Goal: Task Accomplishment & Management: Manage account settings

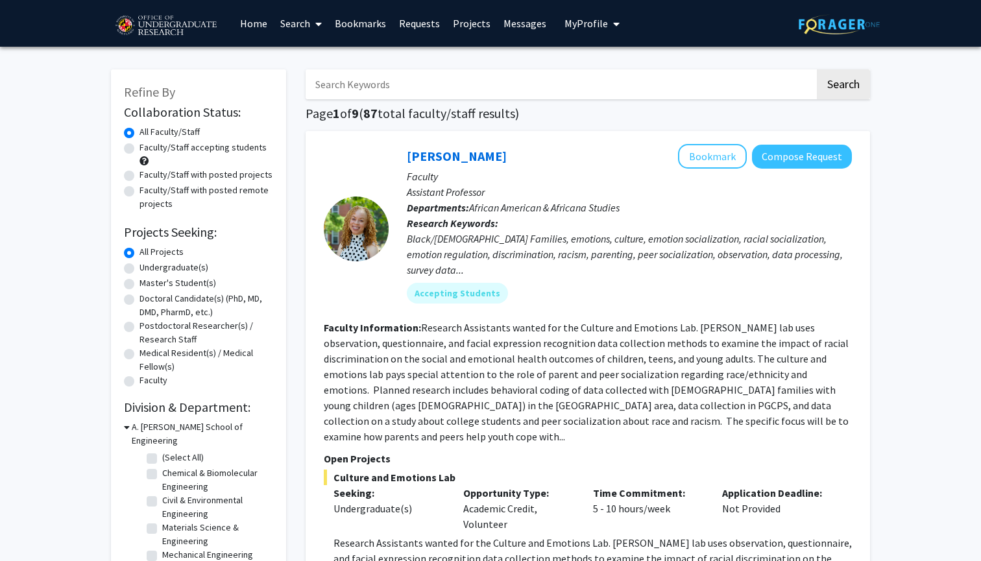
click at [310, 23] on link "Search" at bounding box center [301, 23] width 54 height 45
click at [350, 21] on link "Bookmarks" at bounding box center [360, 23] width 64 height 45
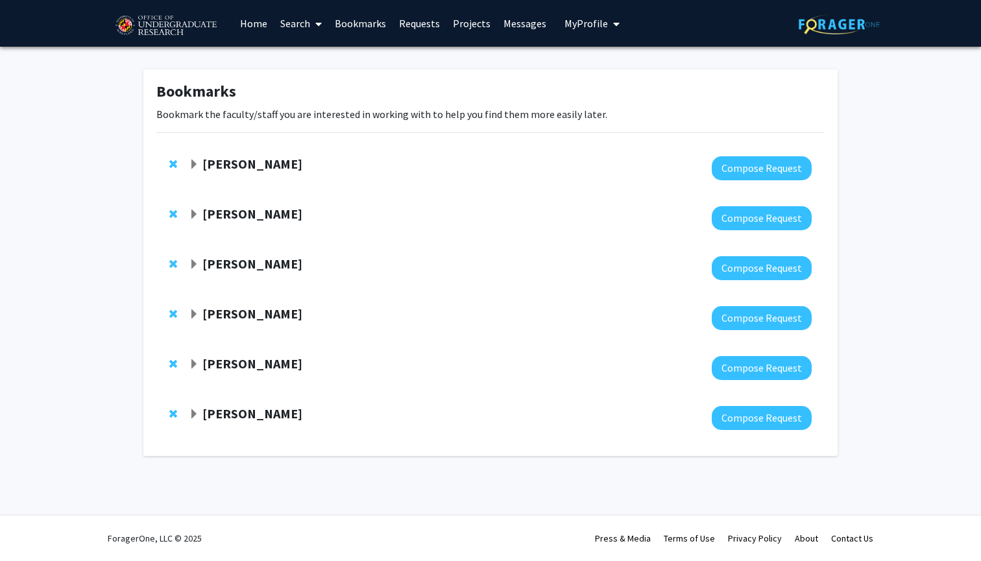
click at [193, 208] on div "[PERSON_NAME]" at bounding box center [329, 214] width 280 height 16
click at [195, 212] on span "Expand Steve Sin Bookmark" at bounding box center [194, 215] width 10 height 10
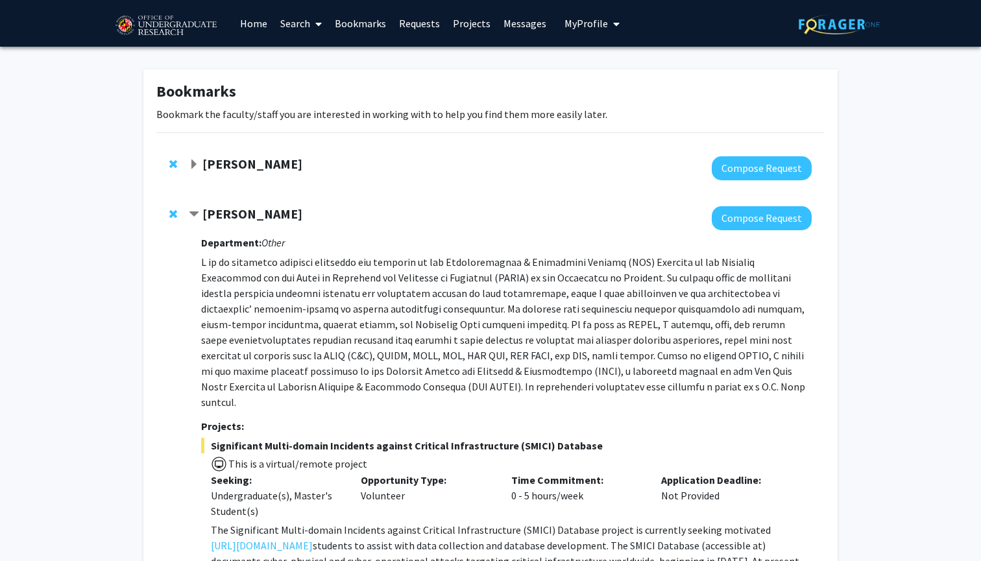
click at [197, 211] on span "Contract Steve Sin Bookmark" at bounding box center [194, 215] width 10 height 10
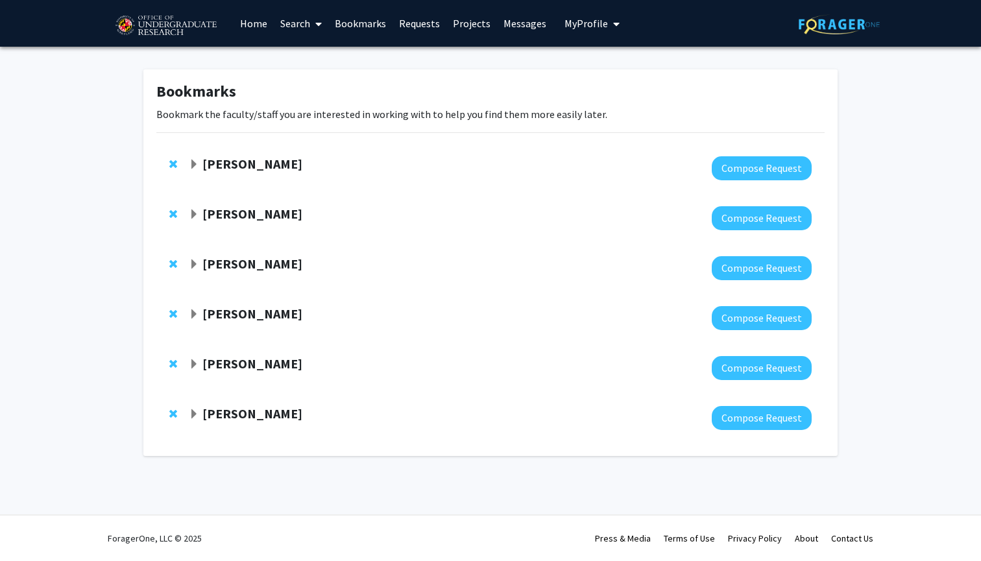
click at [189, 261] on span "Expand Dong Liang Bookmark" at bounding box center [194, 265] width 10 height 10
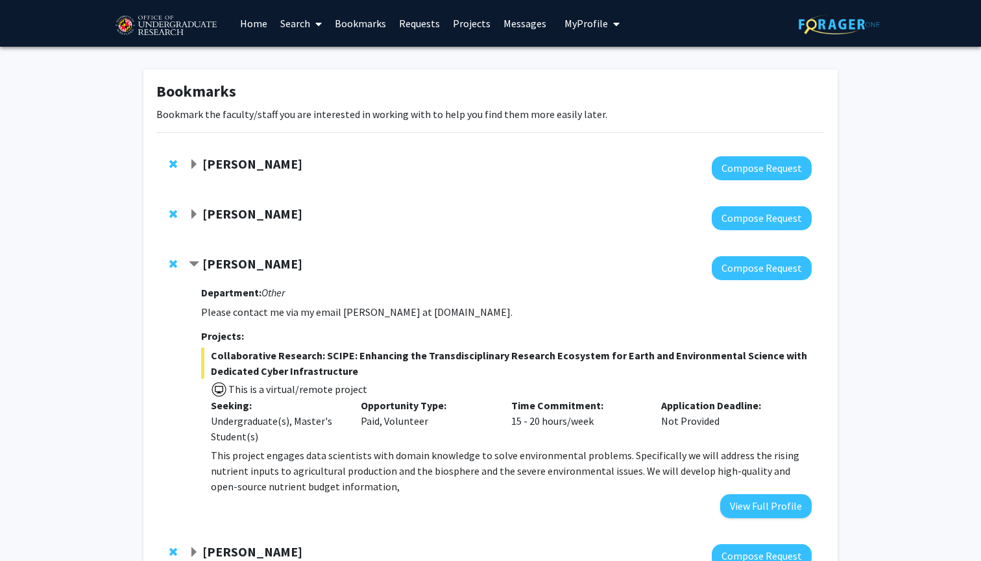
click at [348, 23] on link "Bookmarks" at bounding box center [360, 23] width 64 height 45
click at [315, 25] on span at bounding box center [316, 23] width 12 height 45
click at [258, 24] on link "Home" at bounding box center [254, 23] width 40 height 45
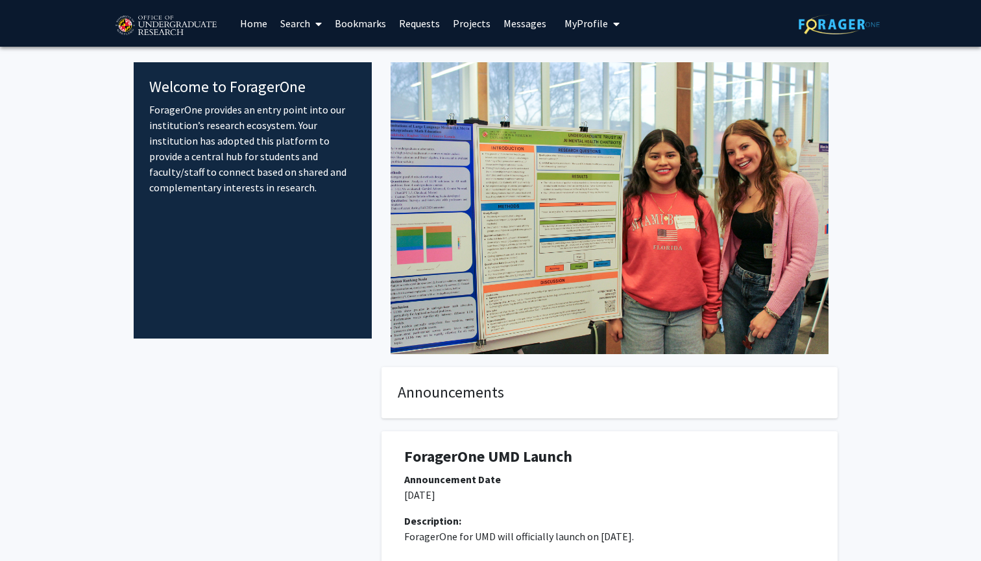
click at [318, 24] on icon at bounding box center [318, 24] width 6 height 10
click at [323, 84] on span "Students" at bounding box center [313, 86] width 79 height 26
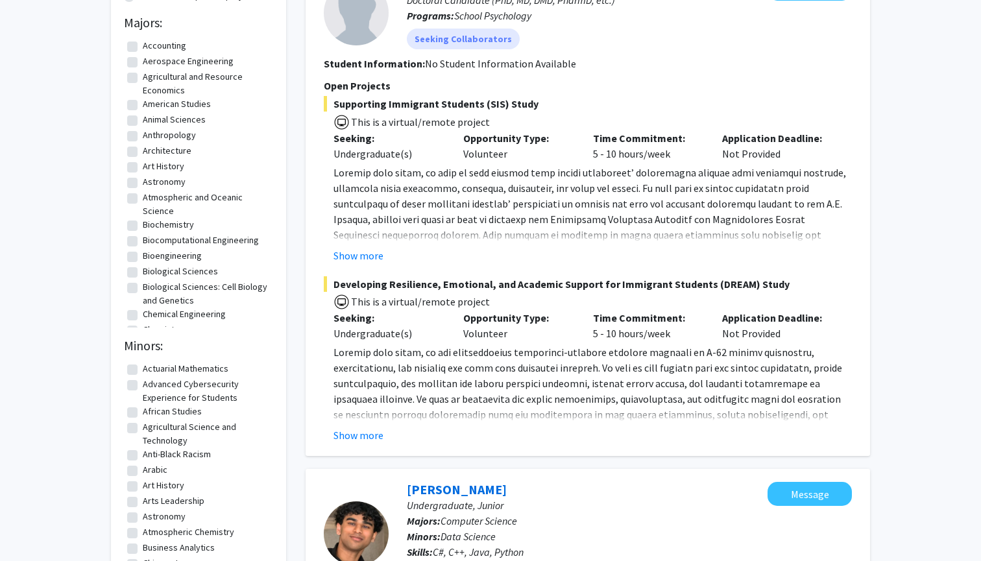
scroll to position [175, 0]
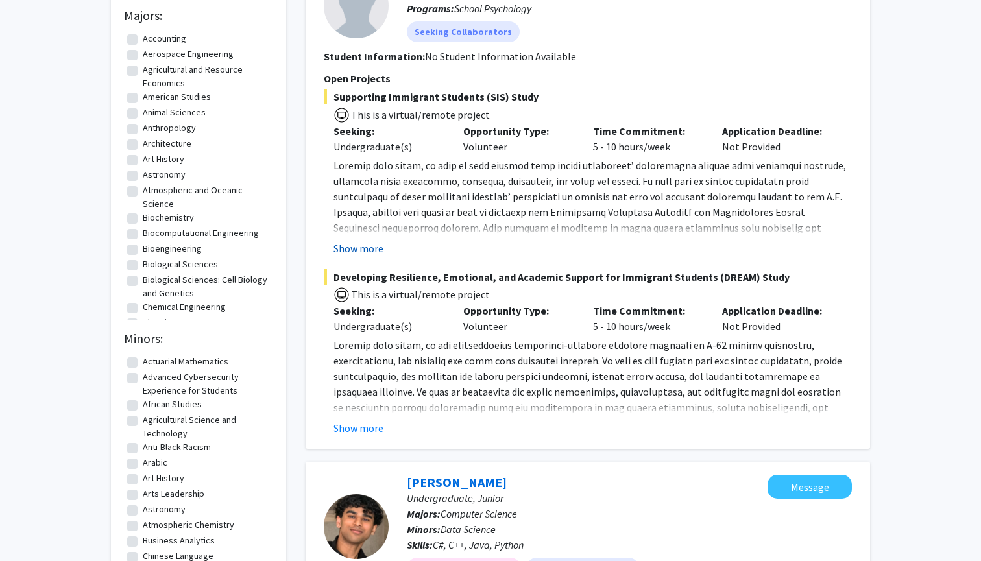
click at [364, 248] on button "Show more" at bounding box center [358, 249] width 50 height 16
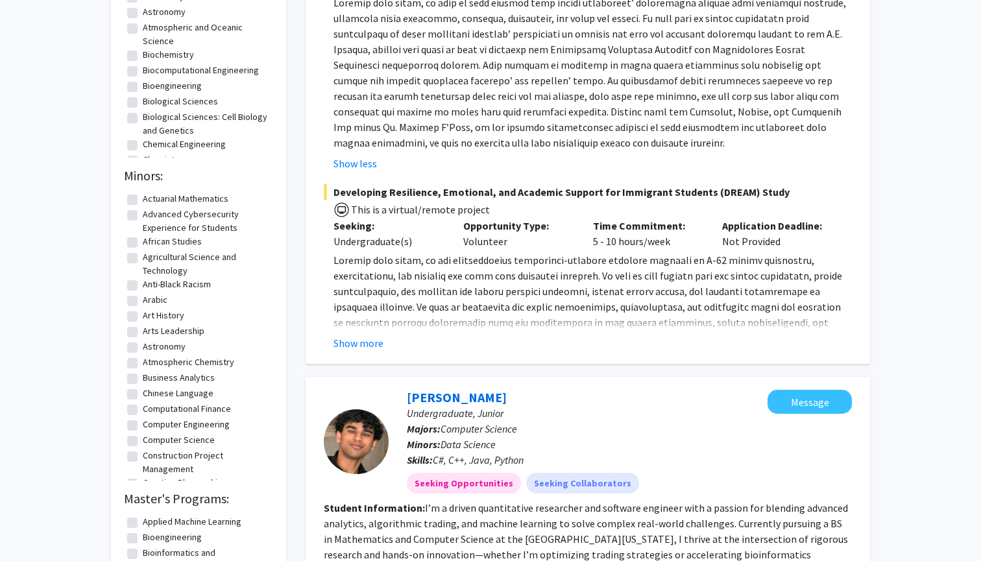
scroll to position [355, 0]
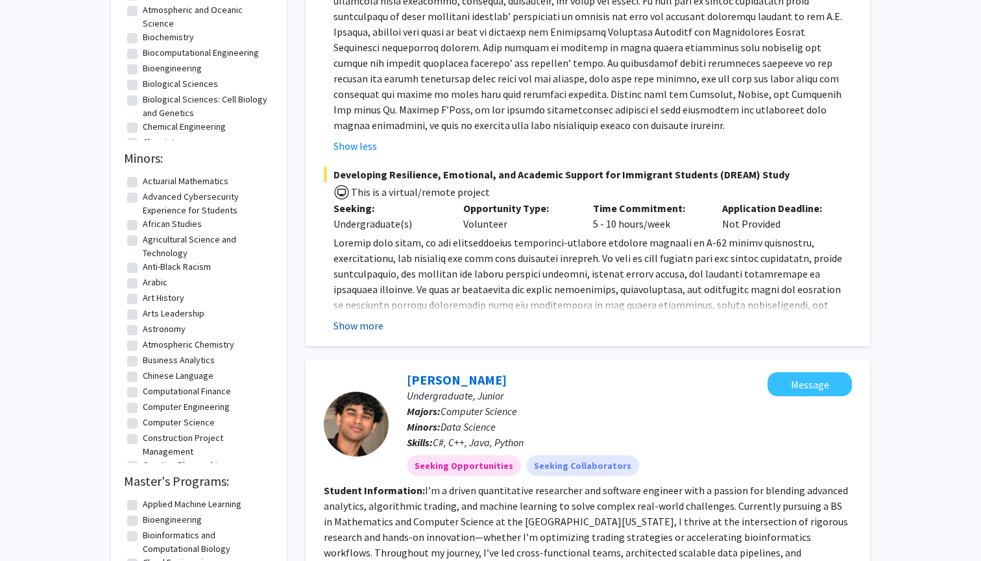
click at [360, 321] on button "Show more" at bounding box center [358, 326] width 50 height 16
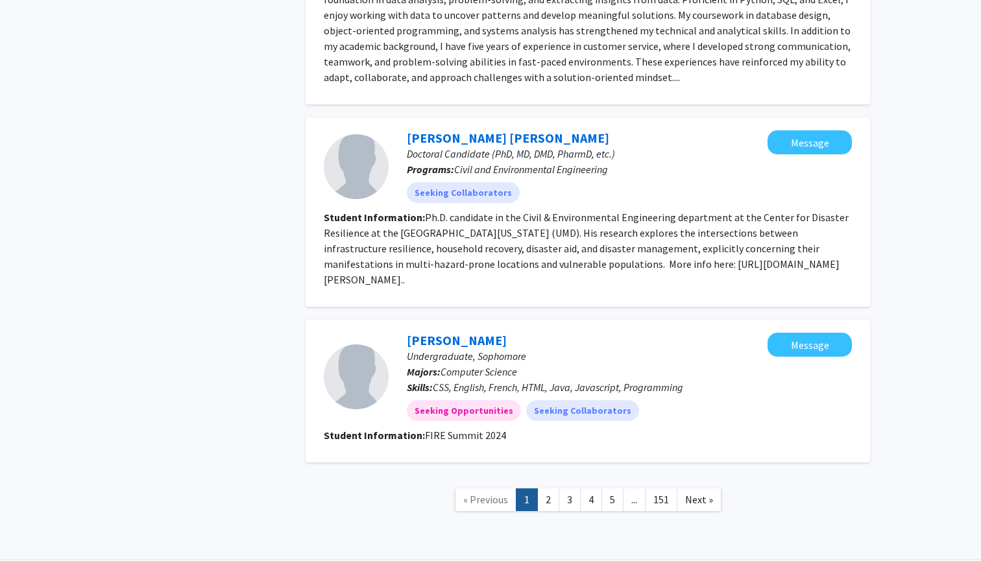
scroll to position [2387, 0]
click at [547, 489] on link "2" at bounding box center [548, 500] width 22 height 23
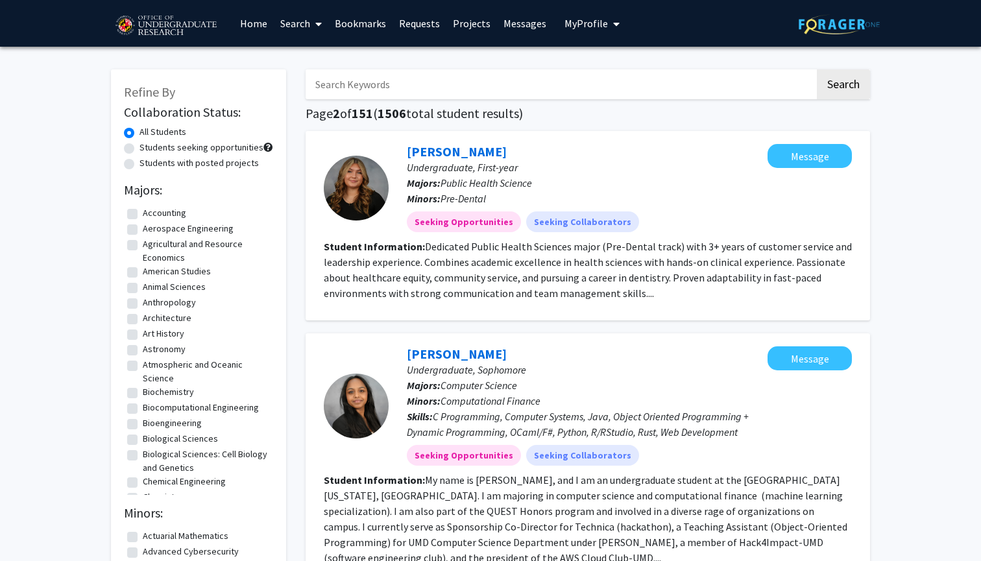
click at [579, 25] on span "My Profile" at bounding box center [585, 23] width 43 height 13
click at [606, 76] on span "View Profile" at bounding box center [645, 74] width 79 height 14
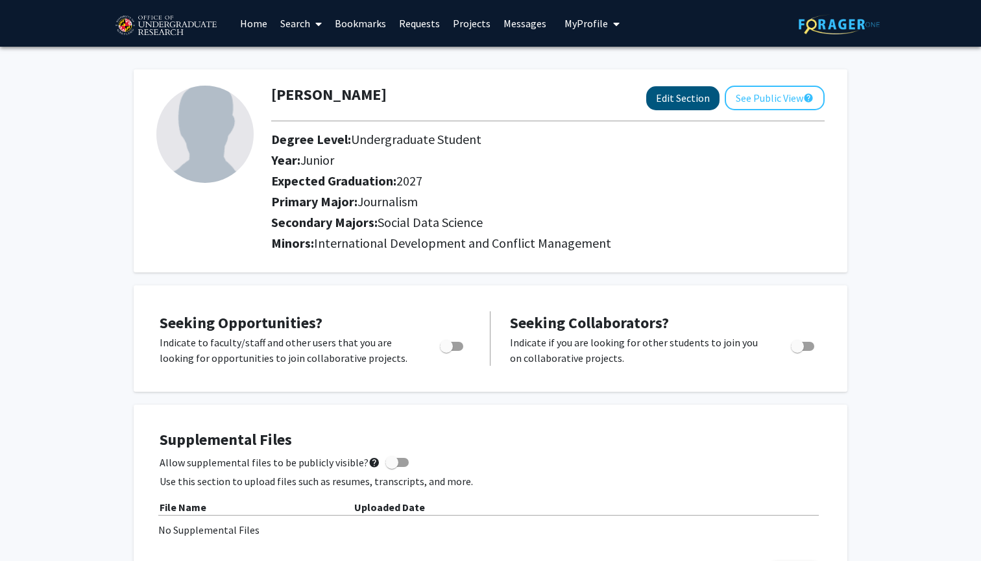
click at [673, 91] on button "Edit Section" at bounding box center [682, 98] width 73 height 24
select select "junior"
select select "2027"
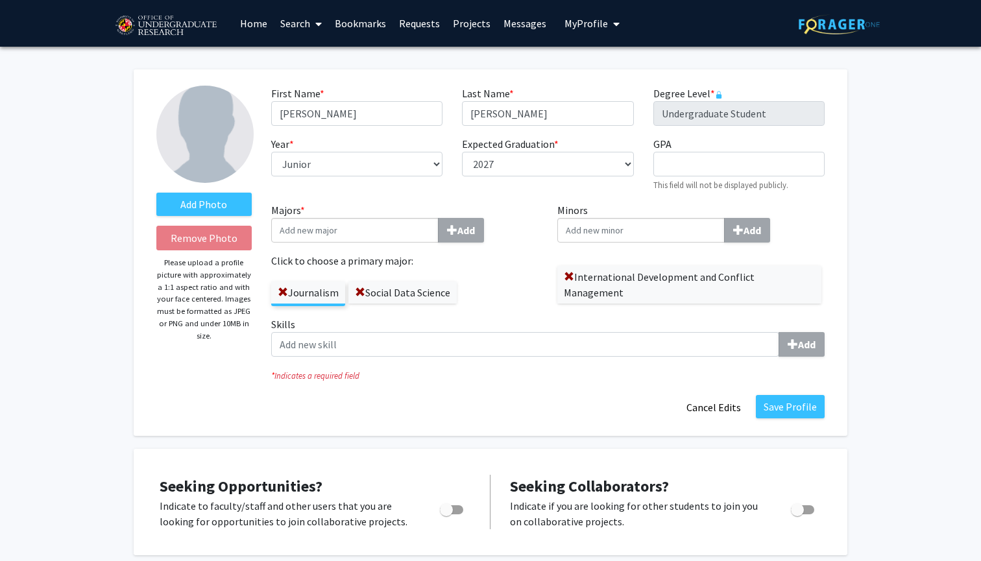
click at [439, 227] on input "Minors Add" at bounding box center [354, 230] width 167 height 25
click at [339, 235] on input "Majors * Add" at bounding box center [354, 230] width 167 height 25
click at [328, 259] on div "Journ alism" at bounding box center [354, 255] width 151 height 16
click at [328, 243] on input "Journ" at bounding box center [354, 230] width 167 height 25
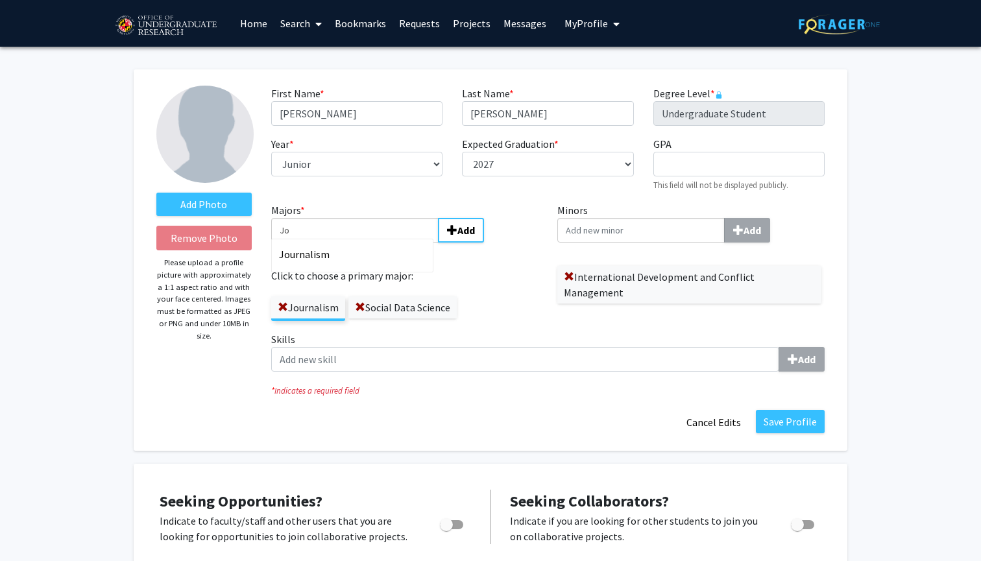
type input "J"
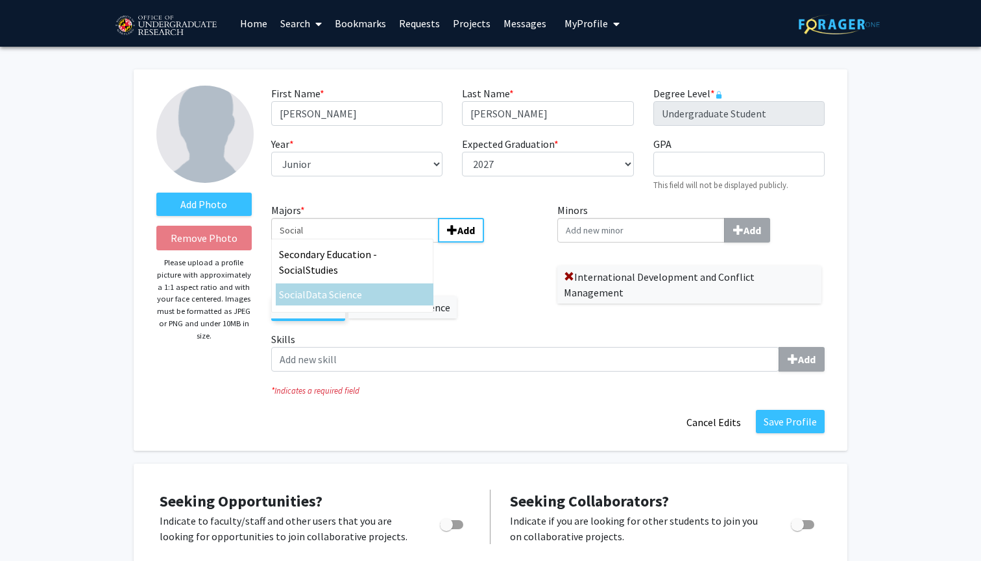
click at [354, 305] on div "Social Data Science" at bounding box center [355, 295] width 158 height 22
click at [354, 243] on input "Social" at bounding box center [354, 230] width 167 height 25
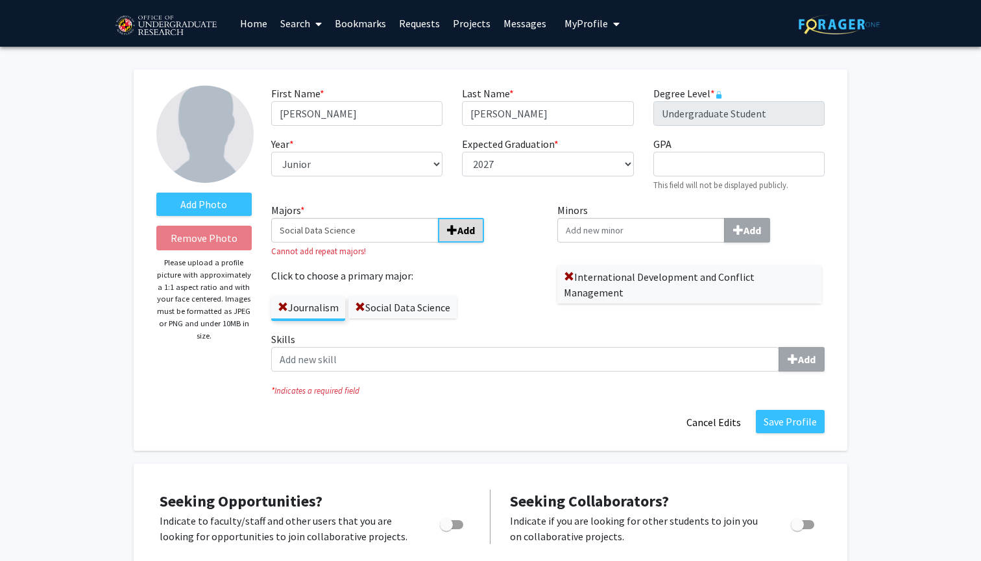
click at [456, 234] on span "submit" at bounding box center [452, 230] width 10 height 10
click at [397, 221] on input "Social Data Science" at bounding box center [354, 230] width 167 height 25
click at [368, 237] on input "Social Data Science" at bounding box center [354, 230] width 167 height 25
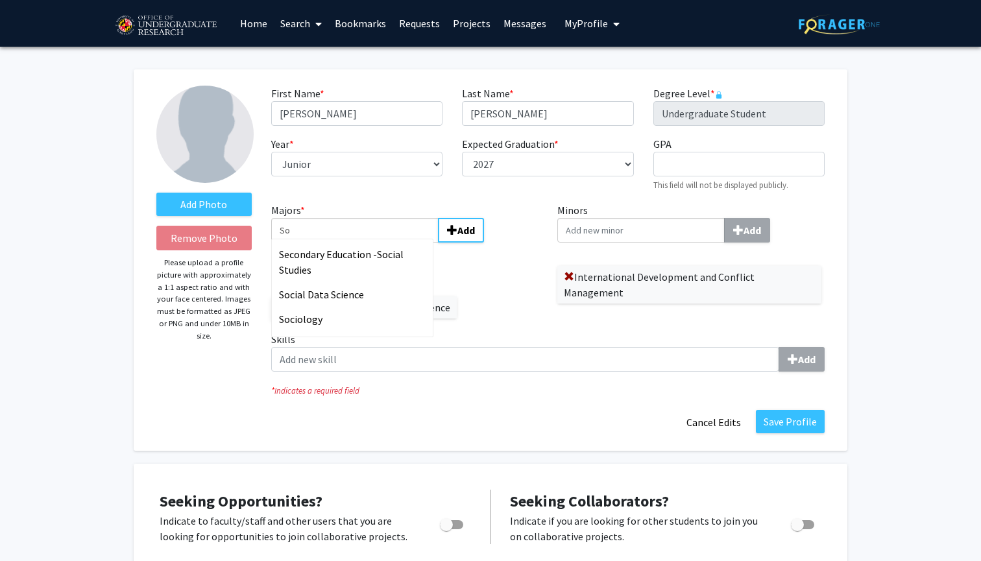
type input "S"
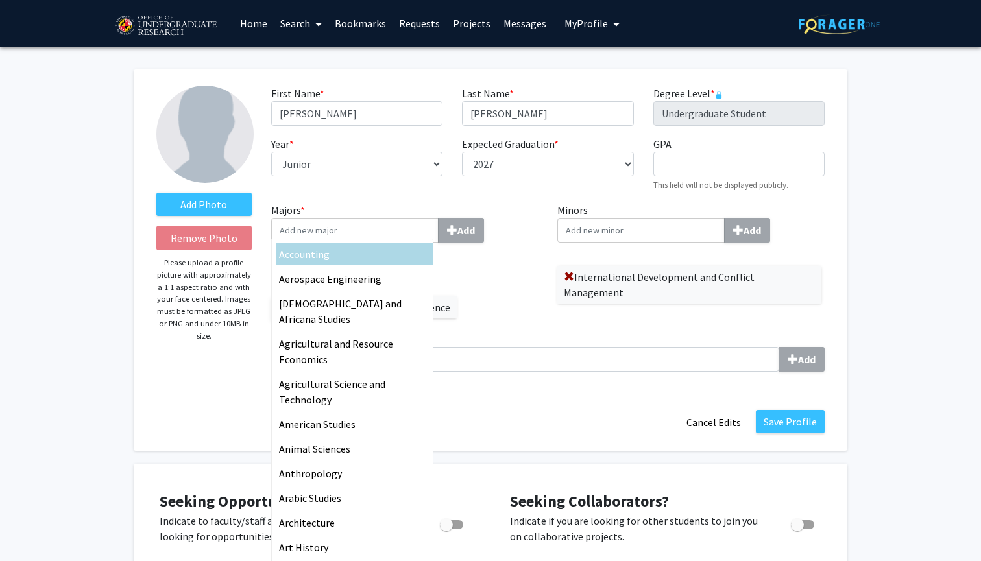
click at [591, 228] on input "Minors Add" at bounding box center [640, 230] width 167 height 25
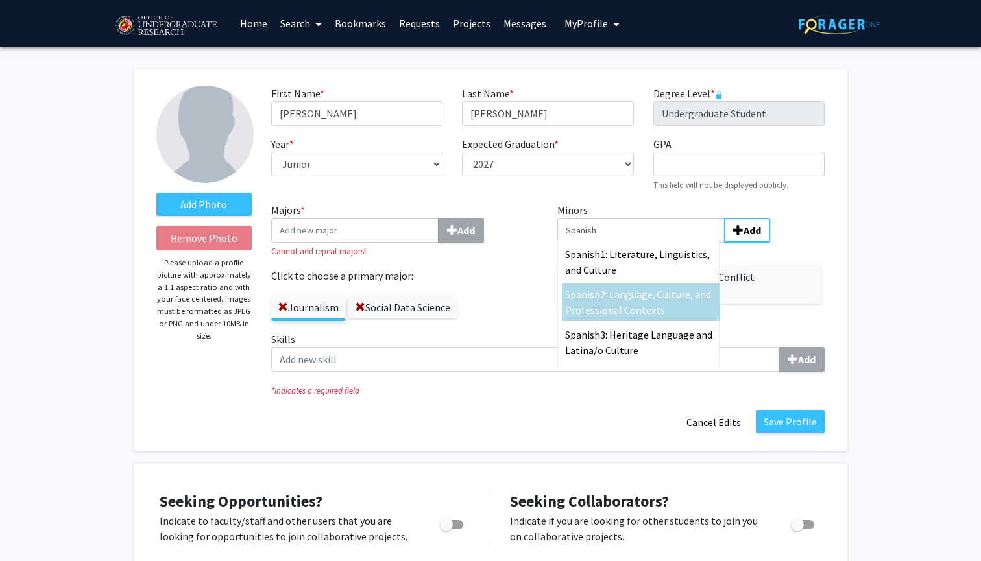
type input "Spanish"
click at [650, 306] on span "2: Language, Culture, and Professional Contexts" at bounding box center [638, 302] width 146 height 29
click at [439, 243] on input "Spanish" at bounding box center [354, 230] width 167 height 25
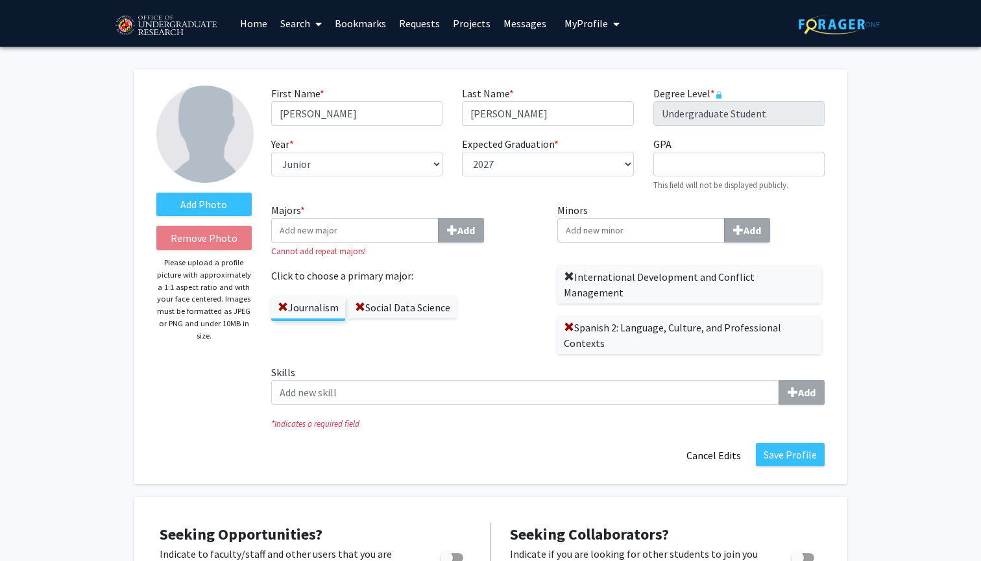
click at [569, 280] on span at bounding box center [569, 277] width 10 height 10
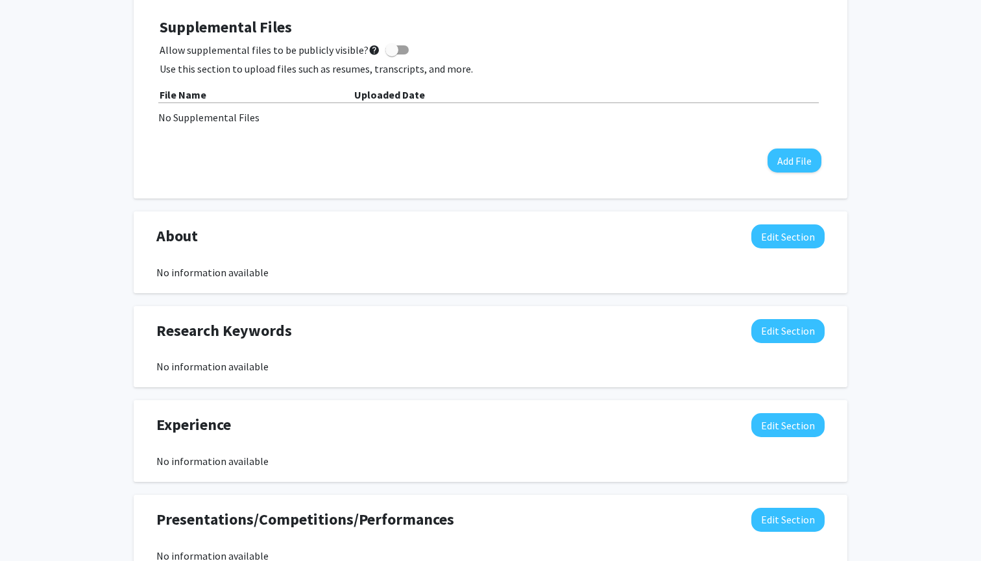
scroll to position [591, 0]
click at [795, 241] on button "Edit Section" at bounding box center [787, 236] width 73 height 24
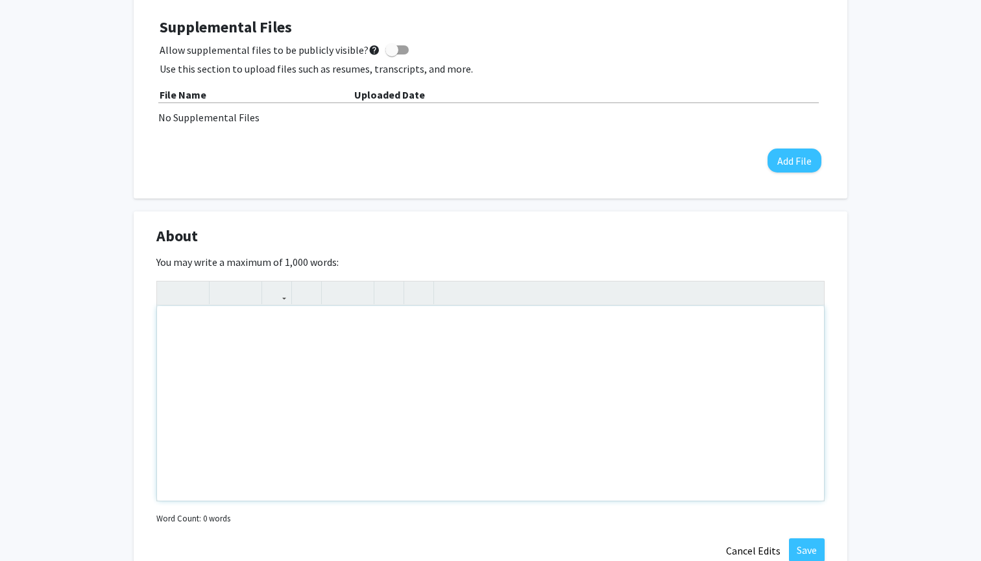
click at [598, 332] on div "Note to users with screen readers: Please deactivate our accessibility plugin f…" at bounding box center [490, 403] width 667 height 195
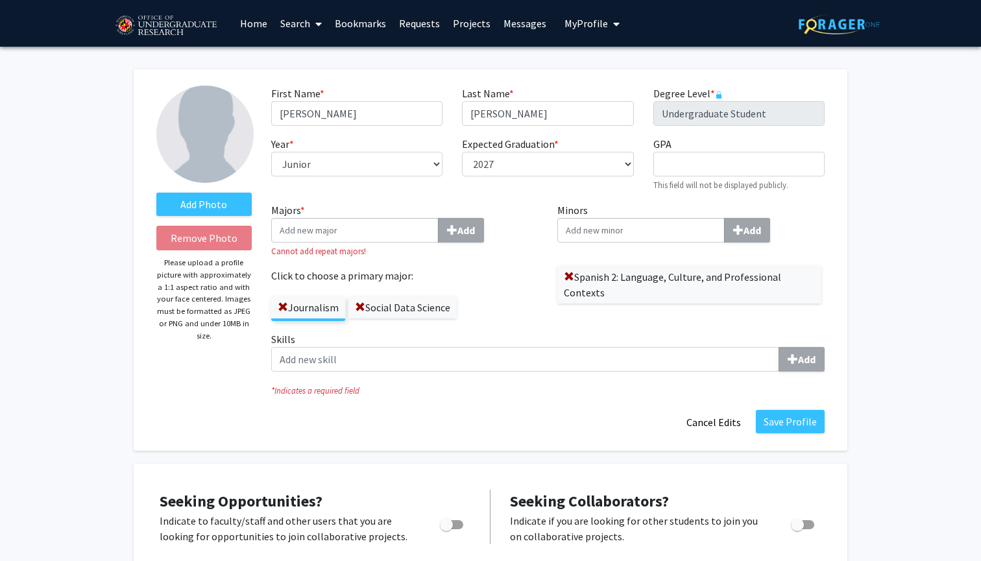
scroll to position [0, 0]
click at [215, 199] on label "Add Photo" at bounding box center [203, 204] width 95 height 23
click at [0, 0] on input "Add Photo" at bounding box center [0, 0] width 0 height 0
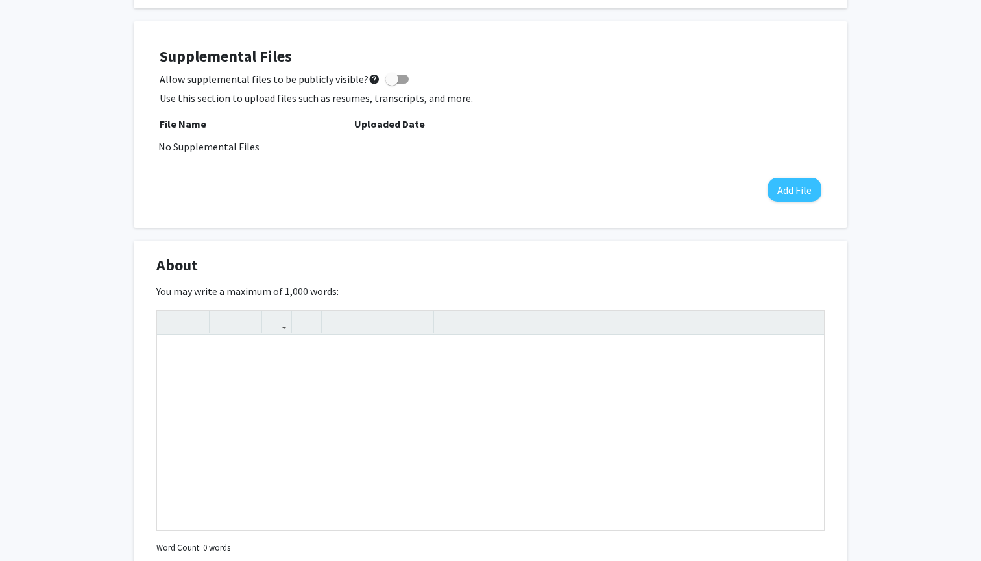
scroll to position [578, 0]
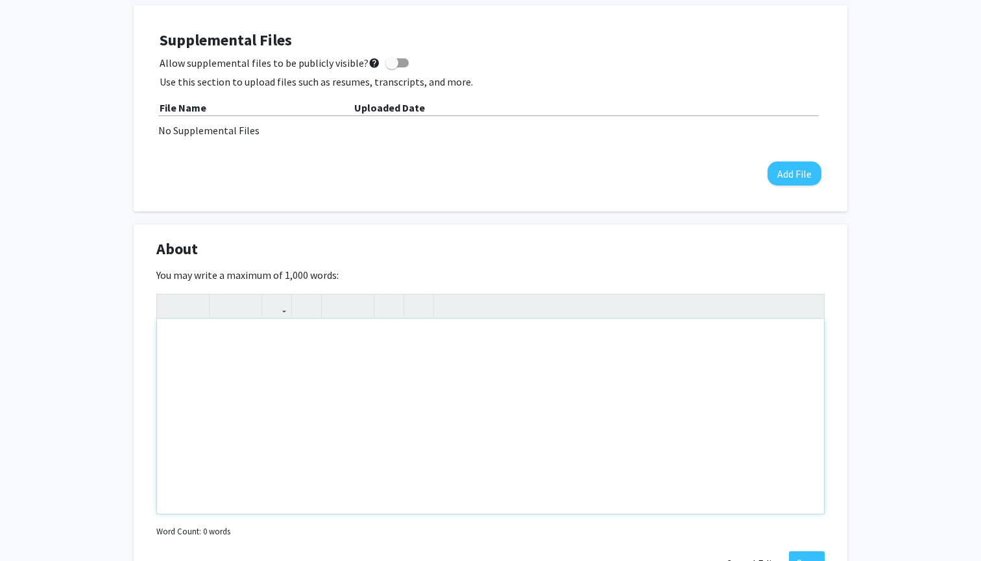
click at [495, 356] on div "Note to users with screen readers: Please deactivate our accessibility plugin f…" at bounding box center [490, 416] width 667 height 195
click at [474, 346] on div "Undergraduate Journalism and Social Data Science dual degree student; with a mi…" at bounding box center [490, 416] width 667 height 195
click at [553, 346] on div "Undergraduate Journalism and Social Data Science dual degree student, with a mi…" at bounding box center [490, 416] width 667 height 195
type textarea "Undergraduate Journalism and Social Data Science dual degree student, with a mi…"
click at [967, 6] on div "Add Photo Remove Photo Please upload a profile picture with approximately a 1:1…" at bounding box center [490, 286] width 981 height 1635
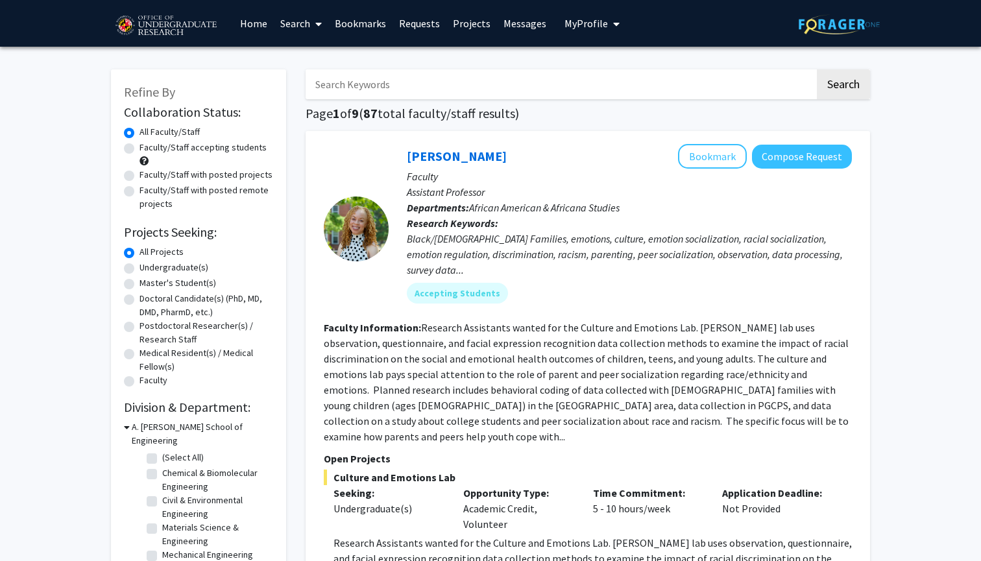
click at [348, 80] on input "Search Keywords" at bounding box center [560, 84] width 509 height 30
click at [139, 274] on label "Undergraduate(s)" at bounding box center [173, 268] width 69 height 14
click at [139, 269] on input "Undergraduate(s)" at bounding box center [143, 265] width 8 height 8
radio input "true"
click at [256, 23] on link "Home" at bounding box center [254, 23] width 40 height 45
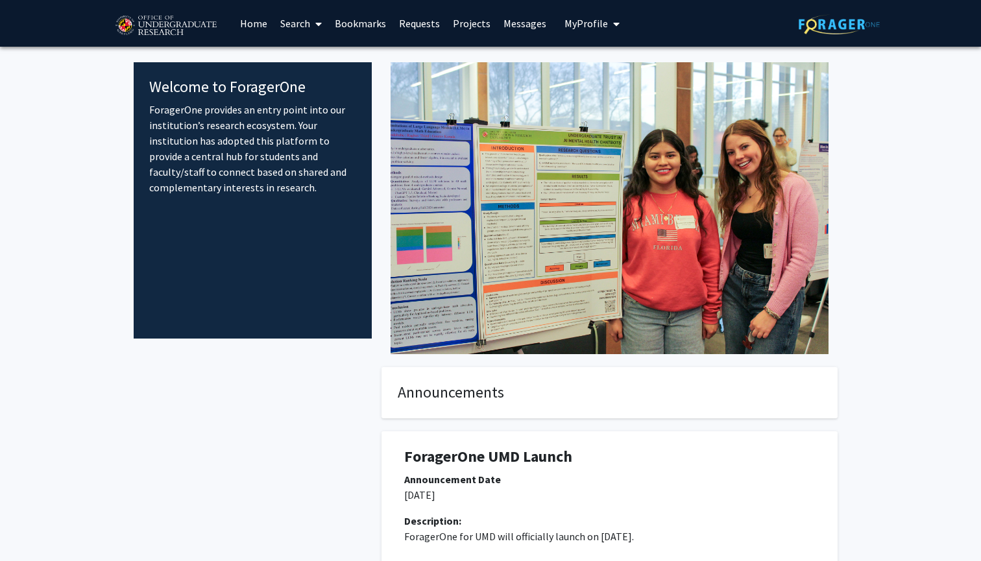
click at [313, 24] on span at bounding box center [316, 23] width 12 height 45
click at [312, 76] on span "Students" at bounding box center [313, 86] width 79 height 26
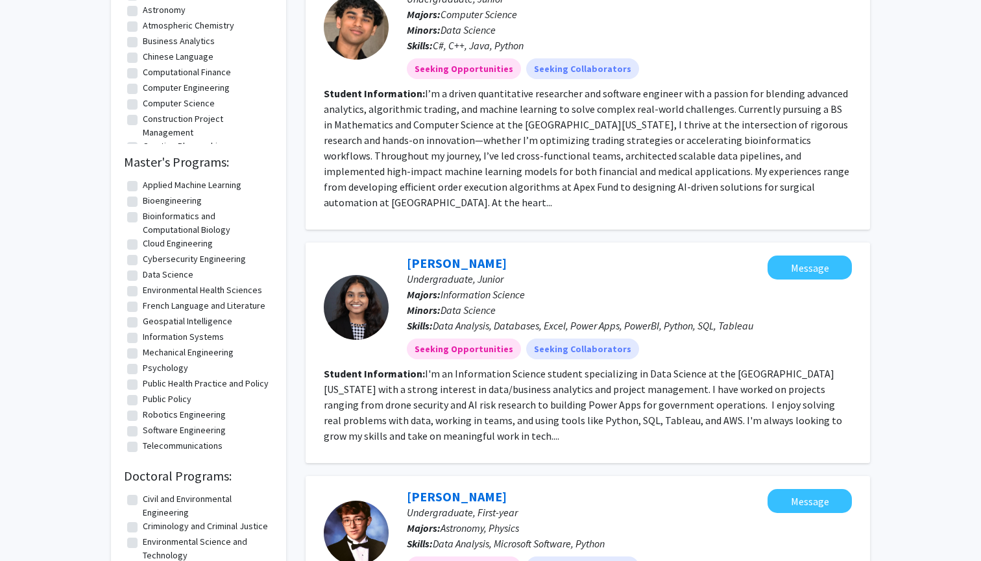
scroll to position [673, 0]
